Goal: Navigation & Orientation: Find specific page/section

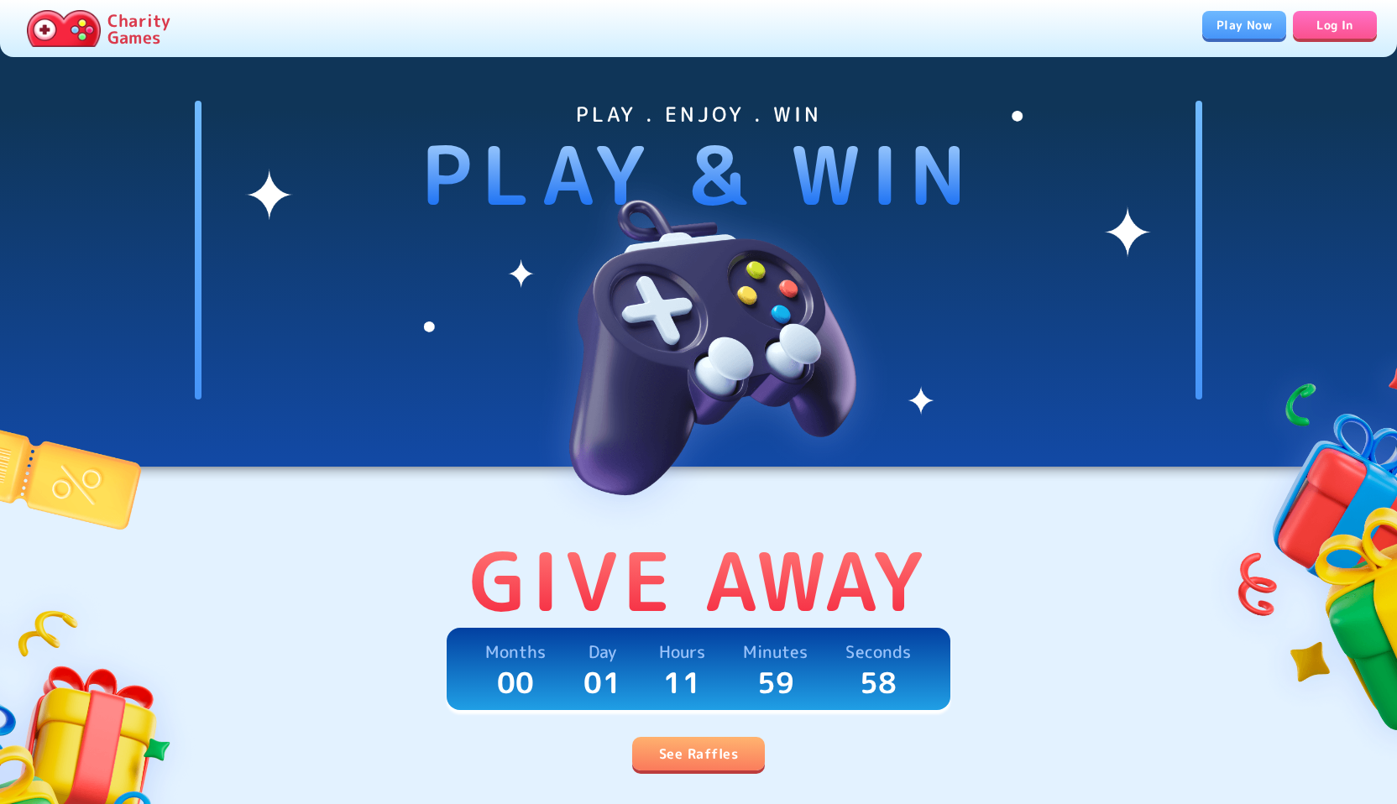
click at [1235, 15] on link "Play Now" at bounding box center [1244, 25] width 84 height 28
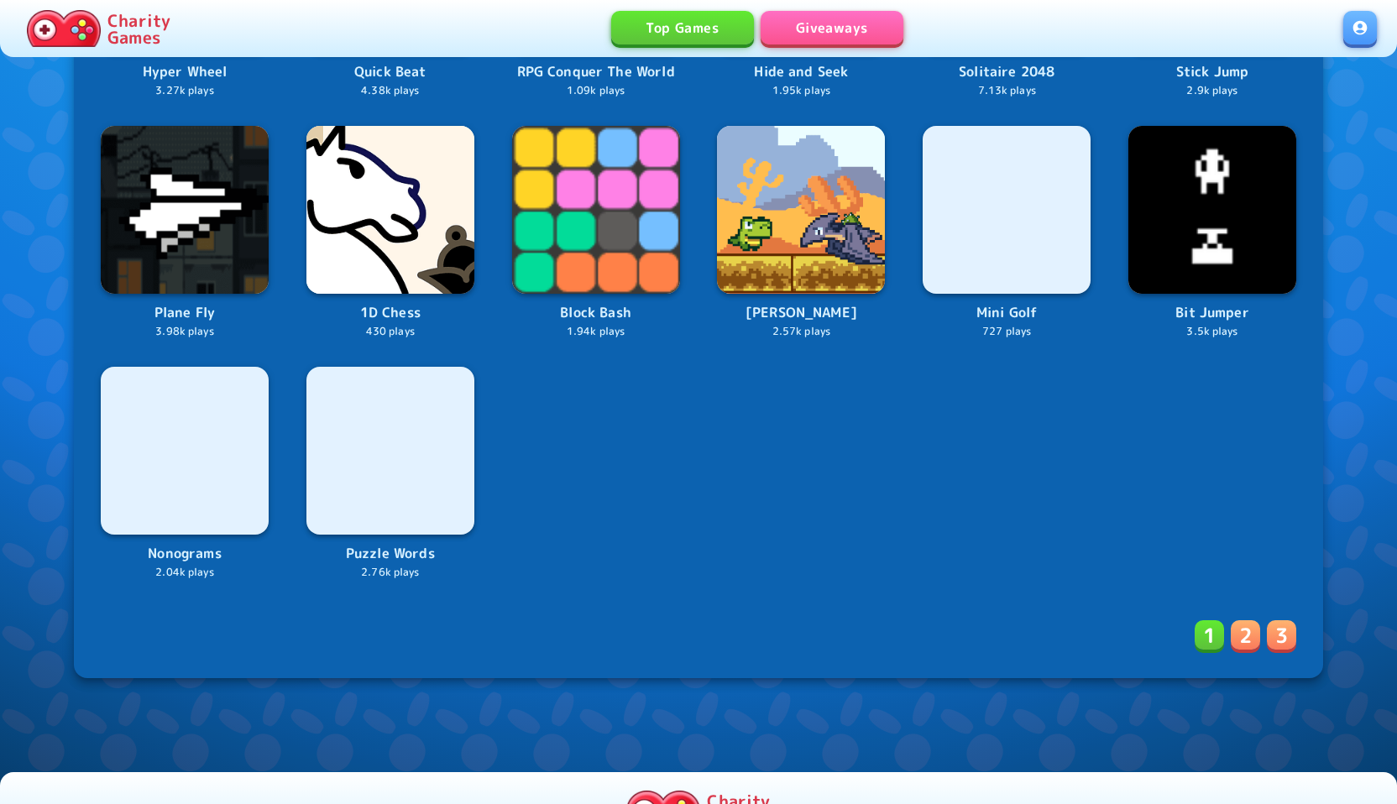
scroll to position [2526, 0]
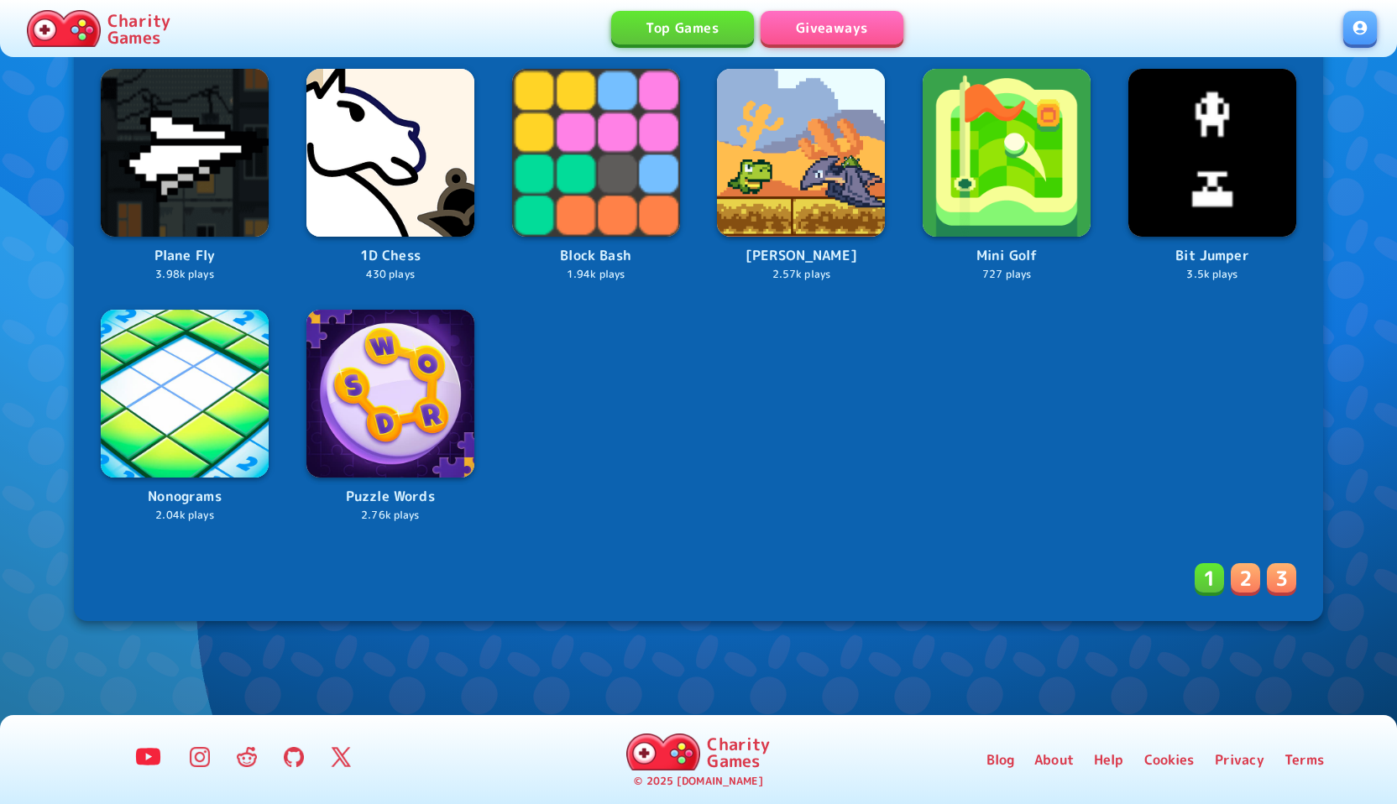
drag, startPoint x: 821, startPoint y: 444, endPoint x: 825, endPoint y: 453, distance: 9.4
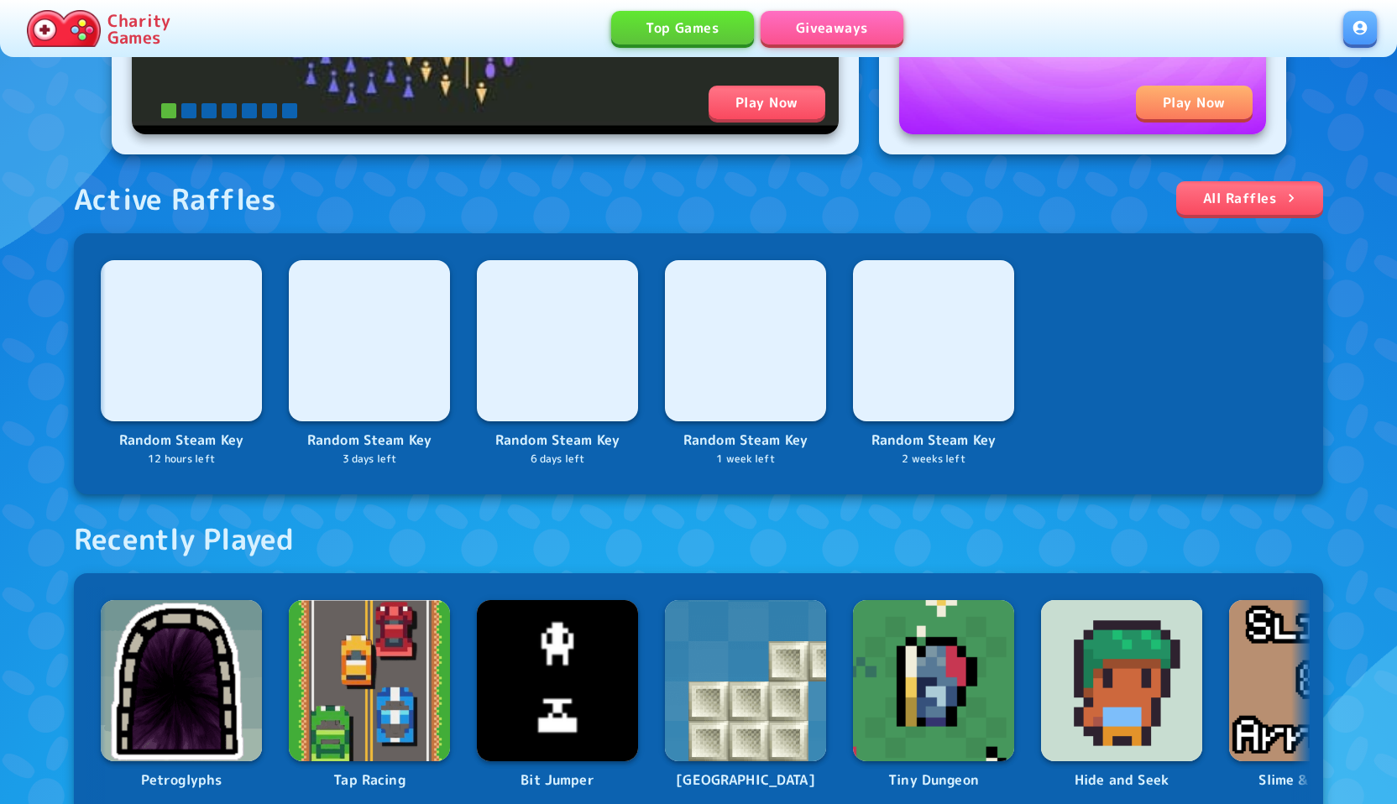
scroll to position [0, 0]
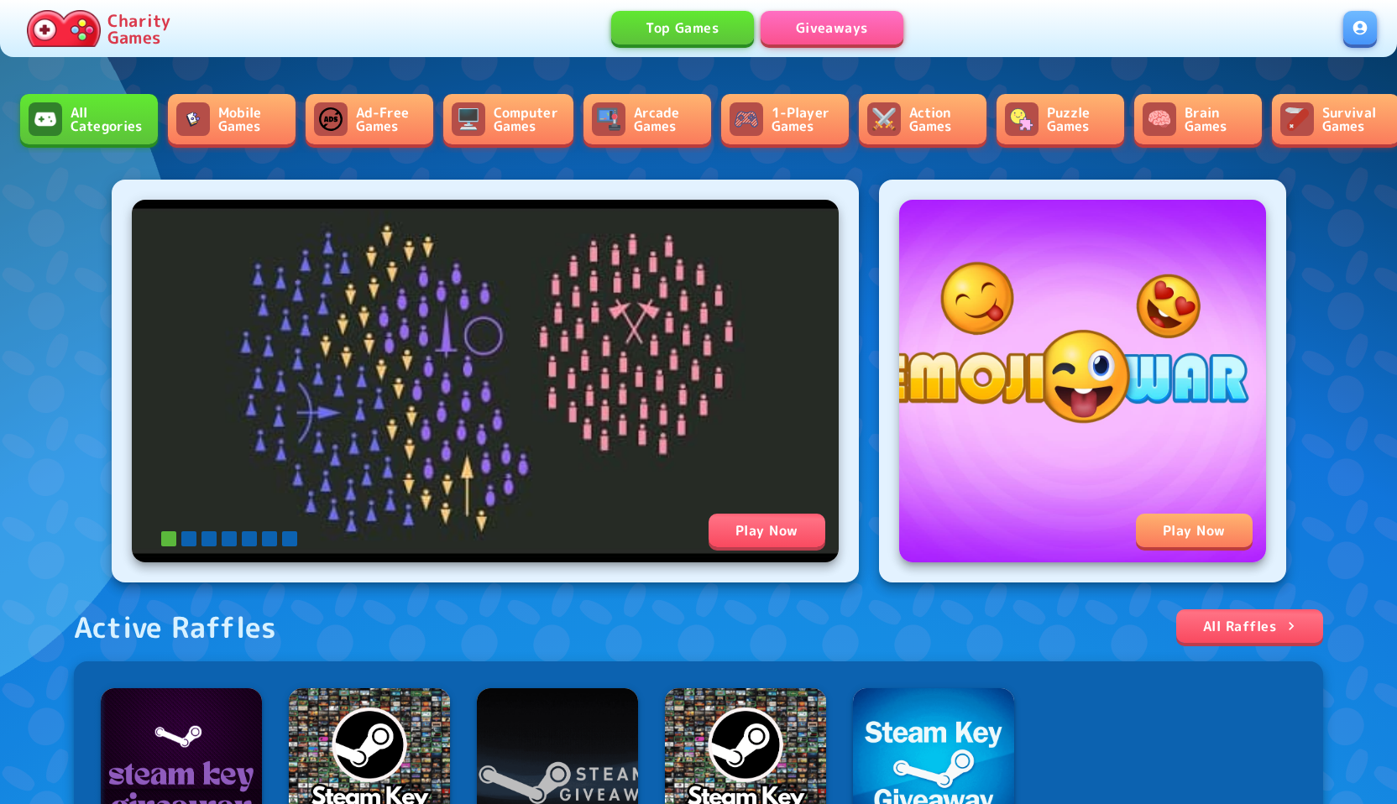
drag, startPoint x: 759, startPoint y: 20, endPoint x: 777, endPoint y: 22, distance: 18.5
click at [759, 20] on div "Top Games Giveaways" at bounding box center [760, 28] width 1166 height 35
click at [778, 22] on link "Giveaways" at bounding box center [832, 28] width 143 height 34
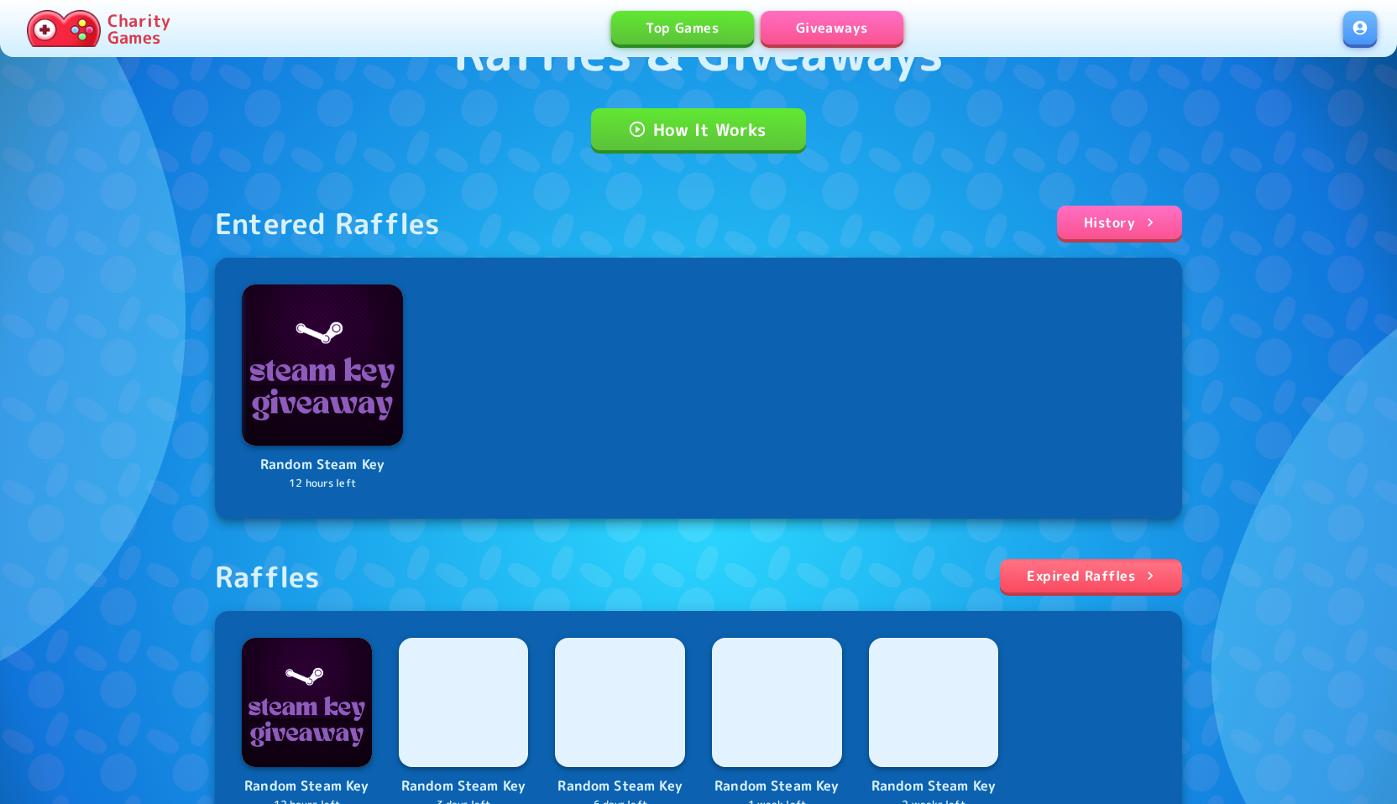
scroll to position [103, 0]
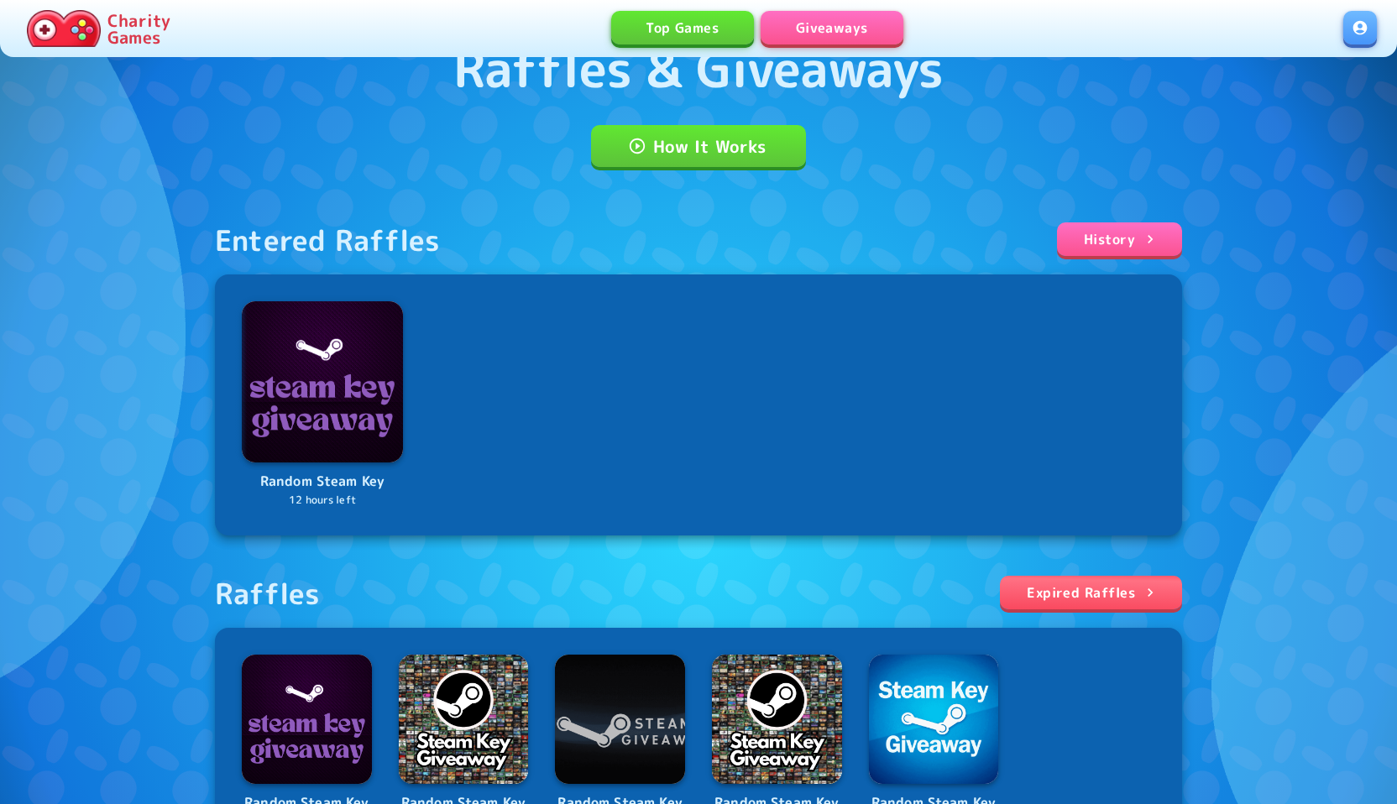
click at [1086, 601] on link "Expired Raffles" at bounding box center [1091, 593] width 182 height 34
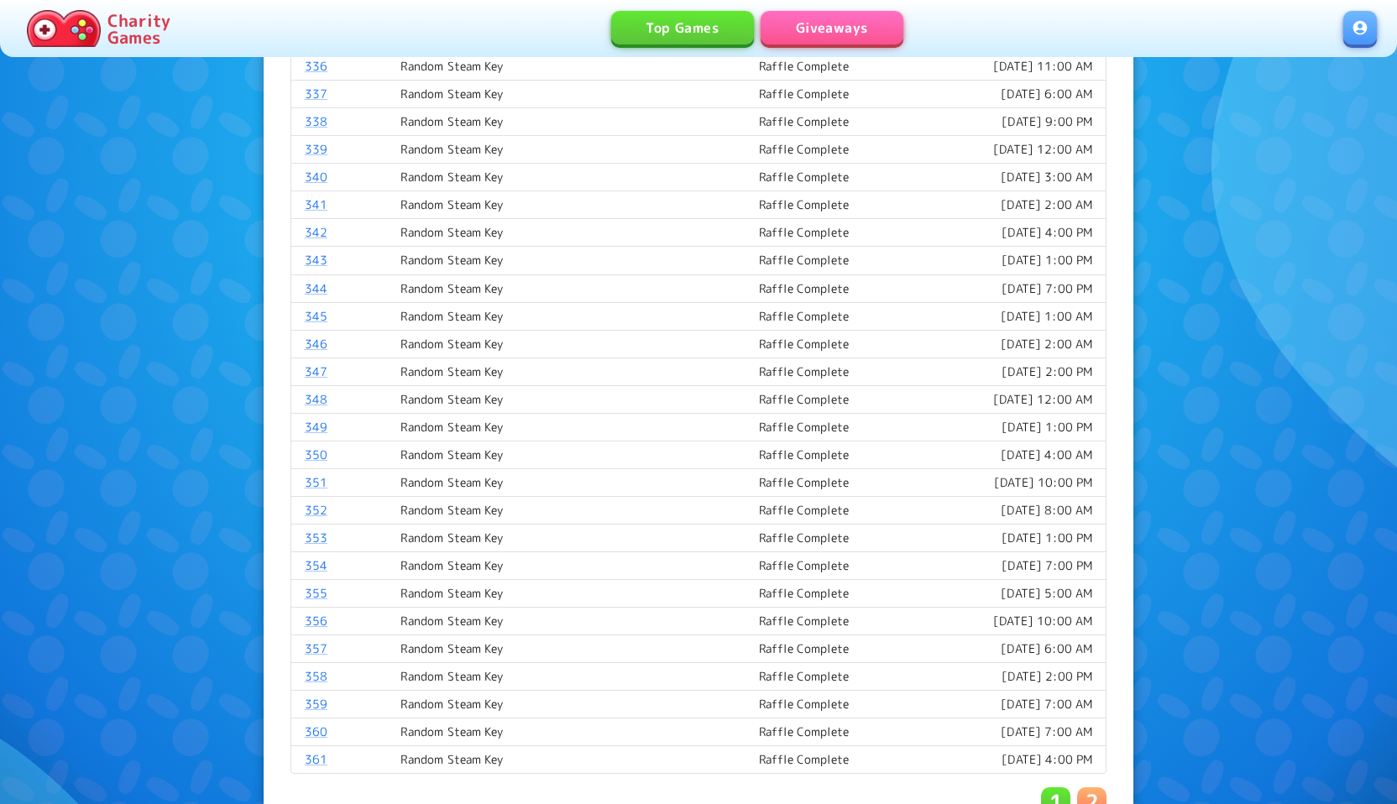
scroll to position [1085, 0]
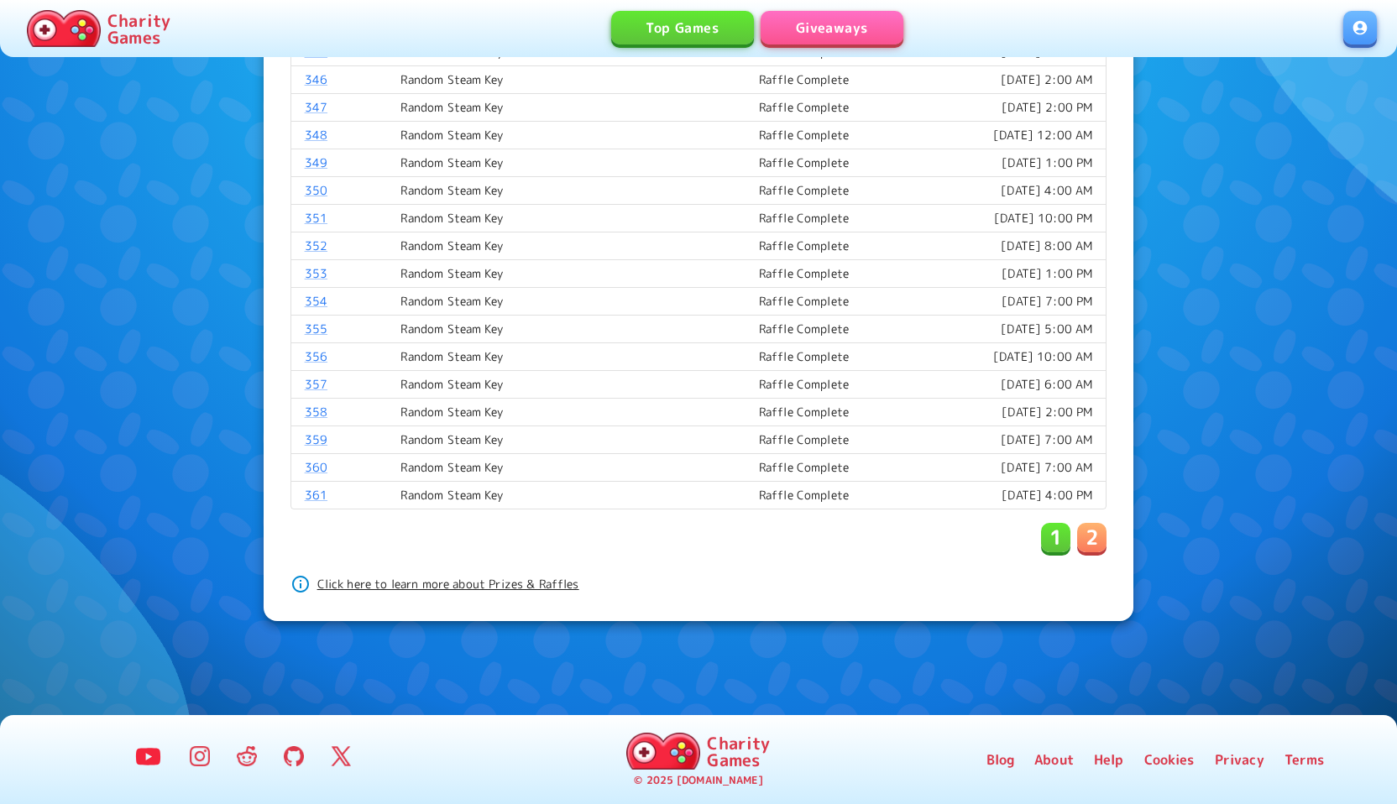
click at [1102, 538] on button "2" at bounding box center [1091, 537] width 29 height 29
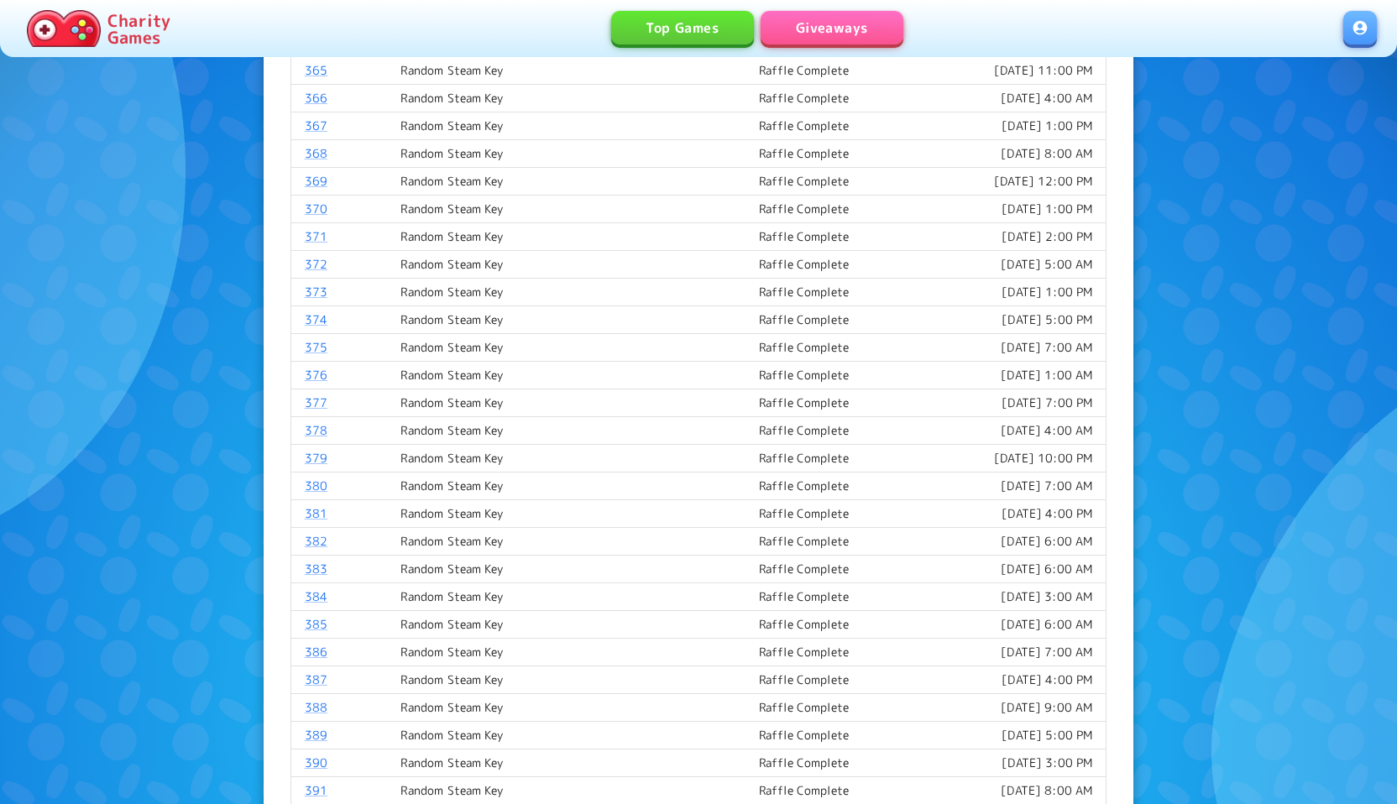
scroll to position [0, 0]
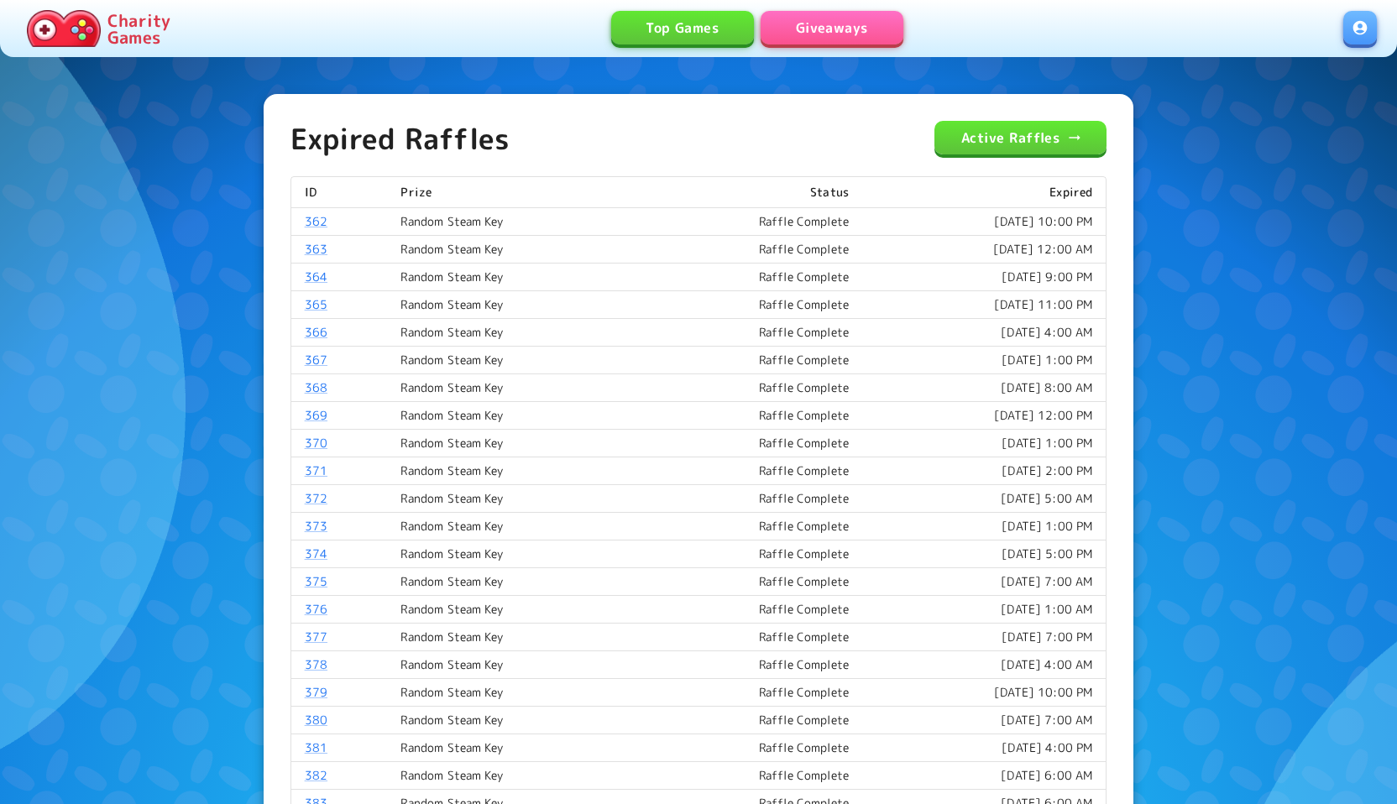
click at [1051, 149] on link "Active Raffles" at bounding box center [1020, 138] width 172 height 34
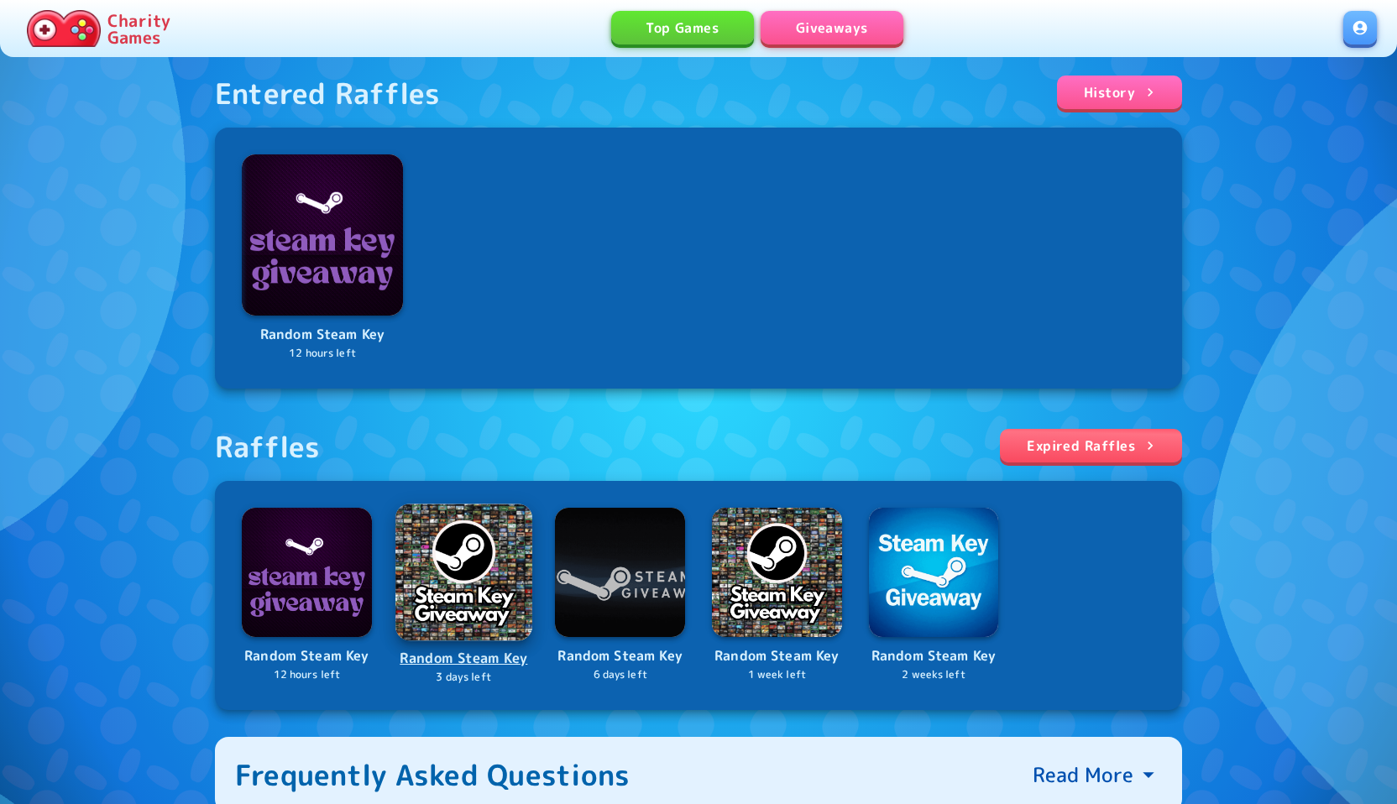
scroll to position [259, 0]
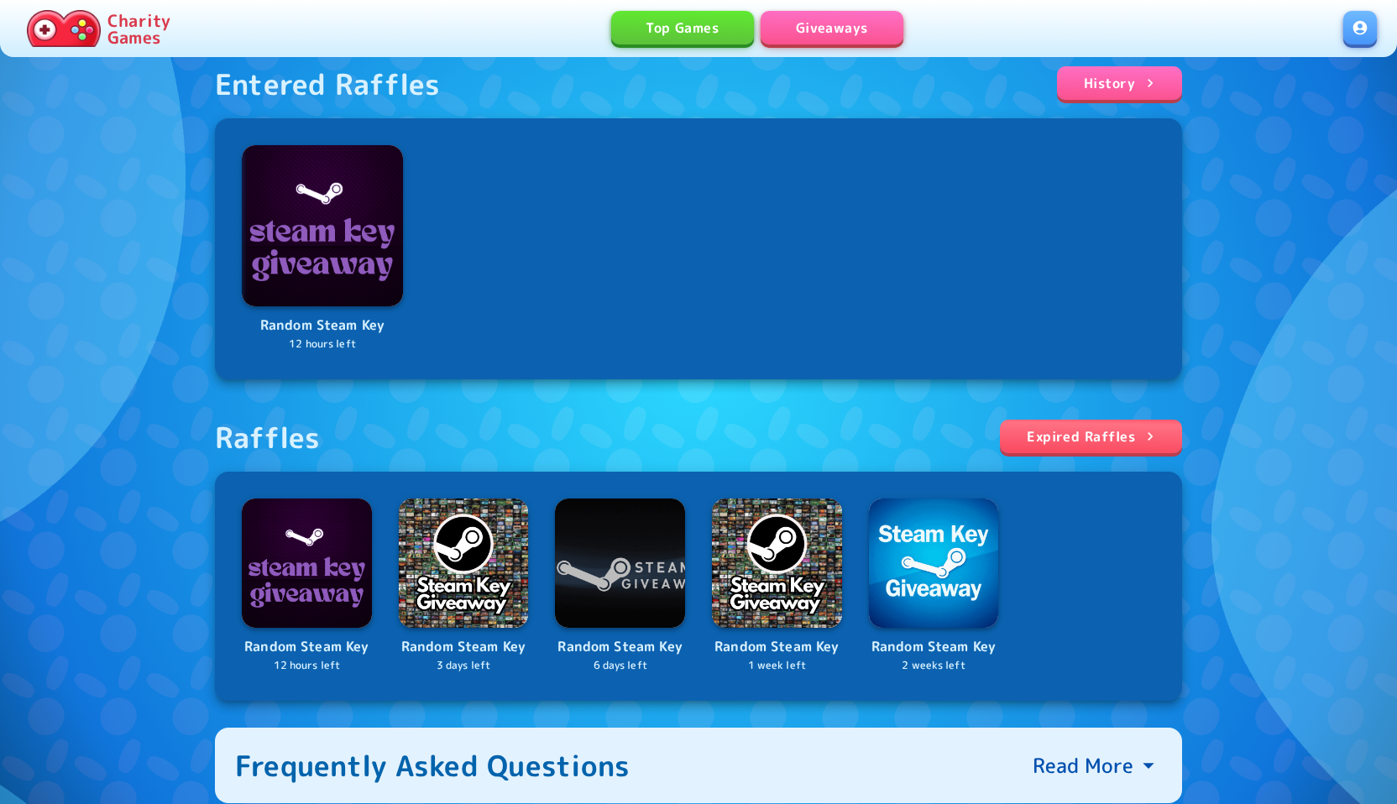
click at [1086, 430] on link "Expired Raffles" at bounding box center [1091, 437] width 182 height 34
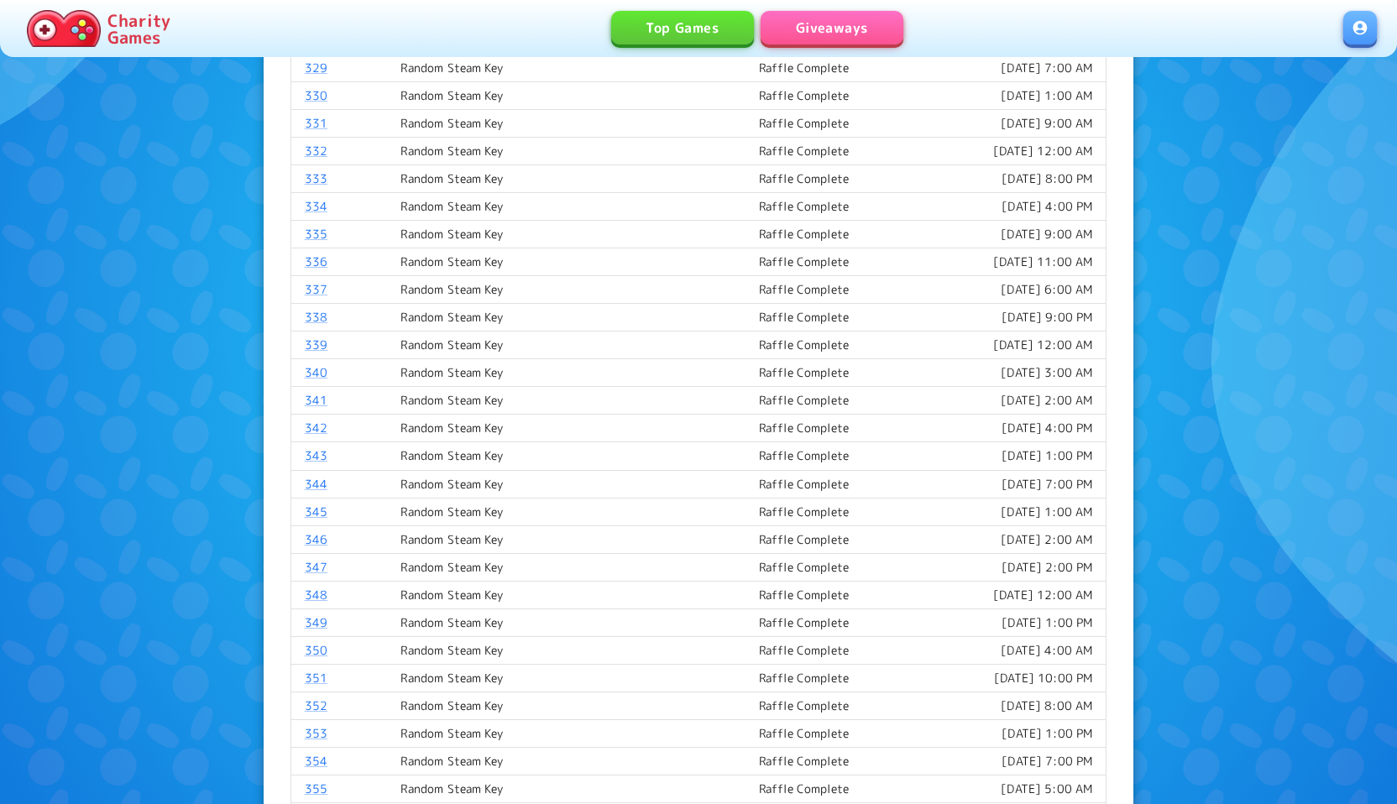
scroll to position [1085, 0]
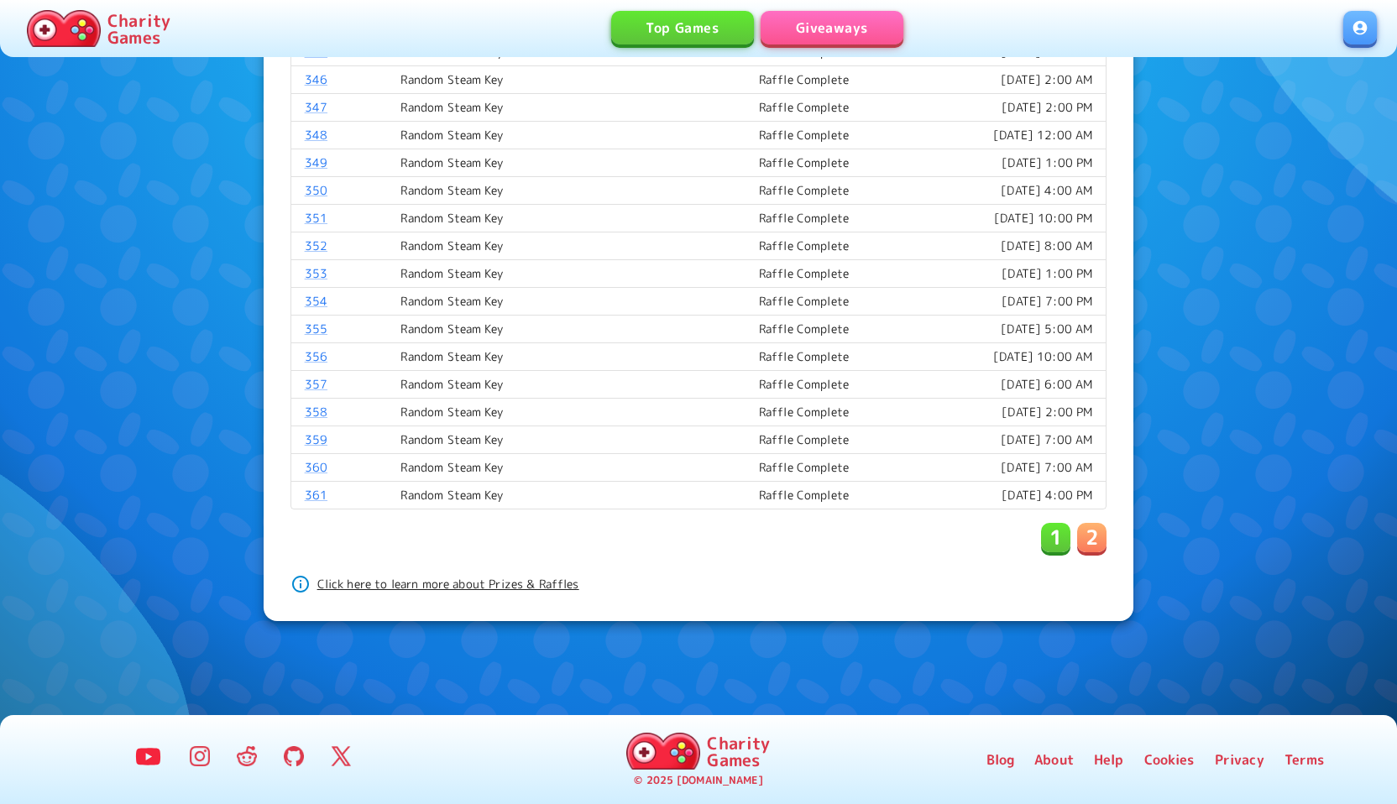
click at [1098, 542] on p "2" at bounding box center [1092, 537] width 13 height 27
click at [1055, 542] on p "1" at bounding box center [1056, 537] width 13 height 27
click at [1086, 539] on p "2" at bounding box center [1092, 537] width 13 height 27
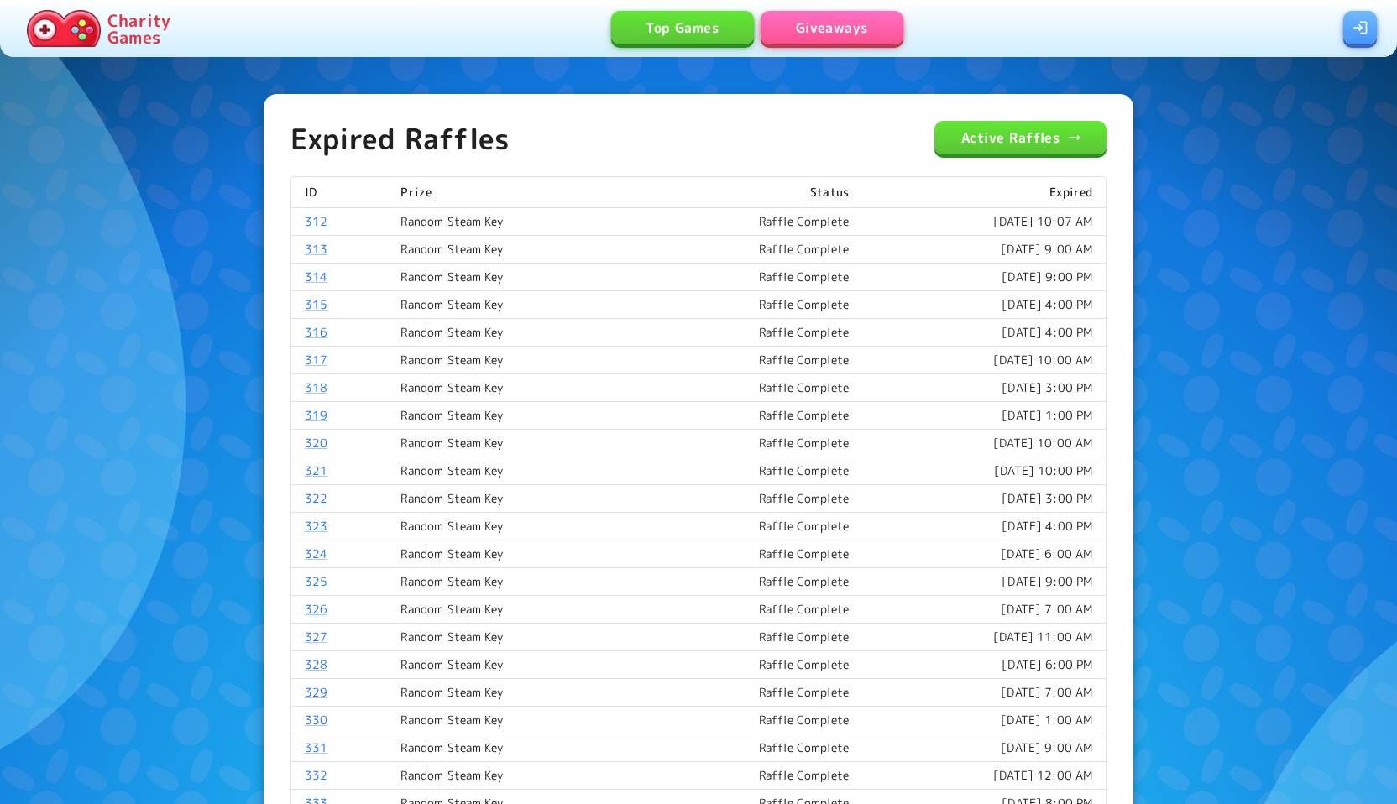
scroll to position [1085, 0]
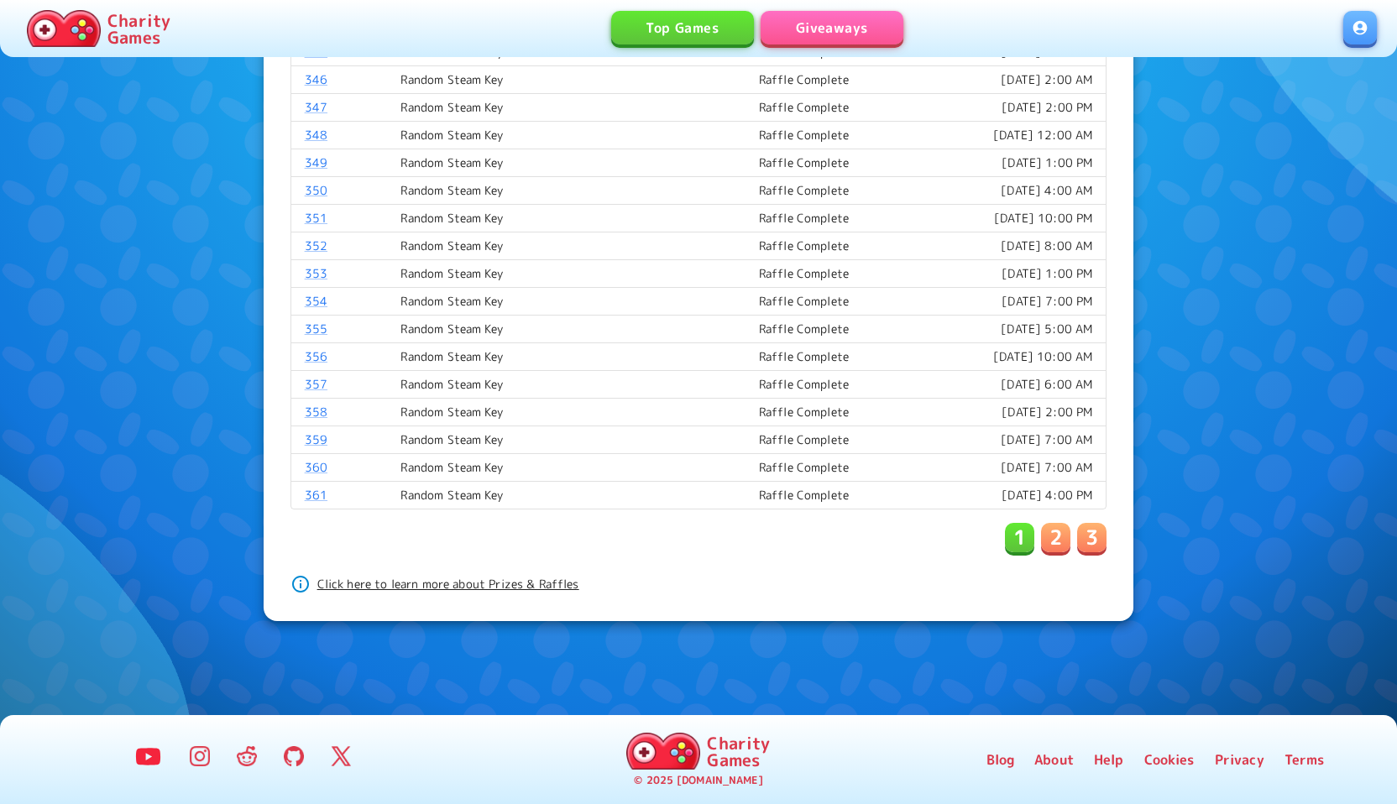
click at [1055, 545] on p "2" at bounding box center [1056, 537] width 13 height 27
click at [1106, 547] on button "3" at bounding box center [1091, 537] width 29 height 29
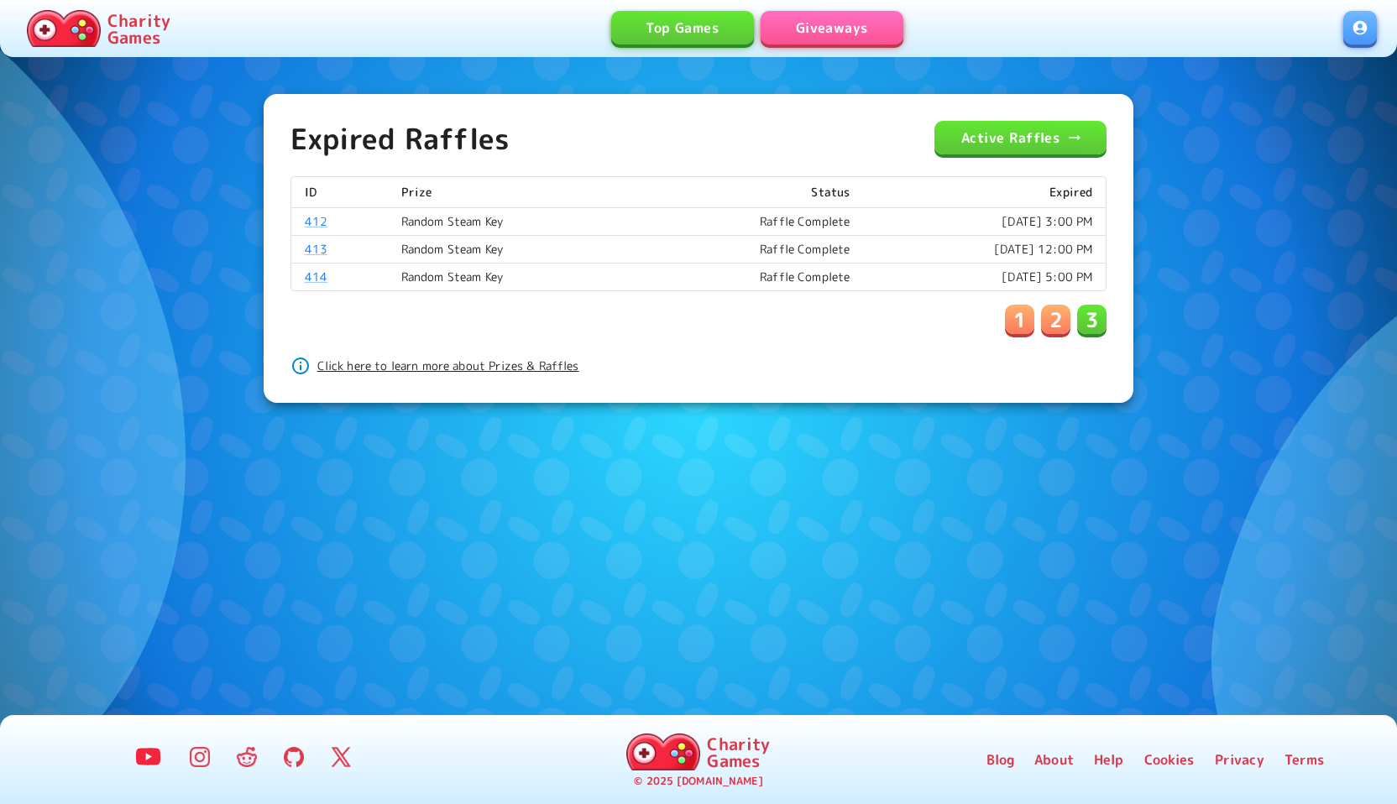
scroll to position [0, 0]
